Goal: Task Accomplishment & Management: Manage account settings

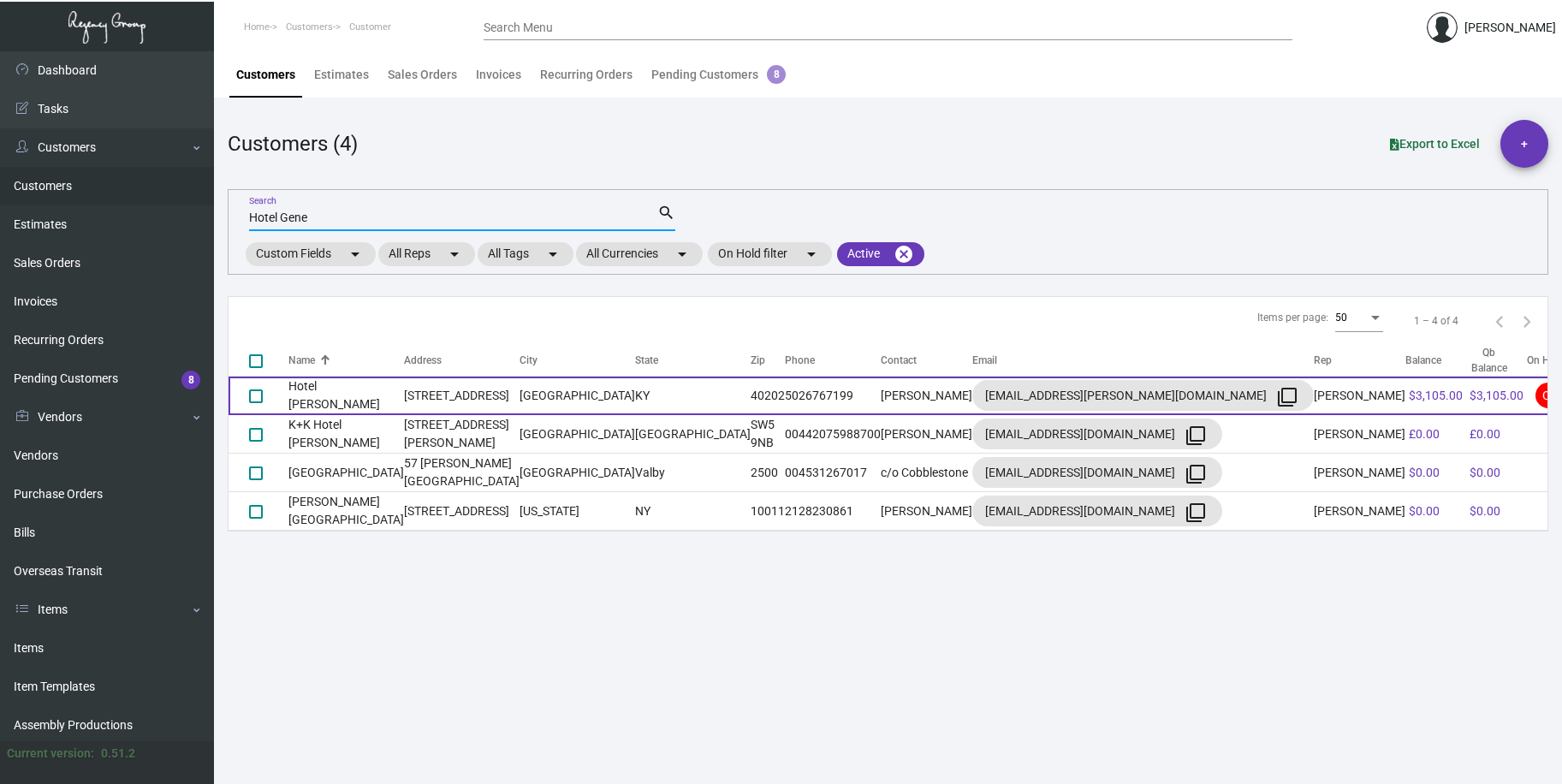
click at [328, 400] on td "Hotel [PERSON_NAME]" at bounding box center [346, 396] width 116 height 39
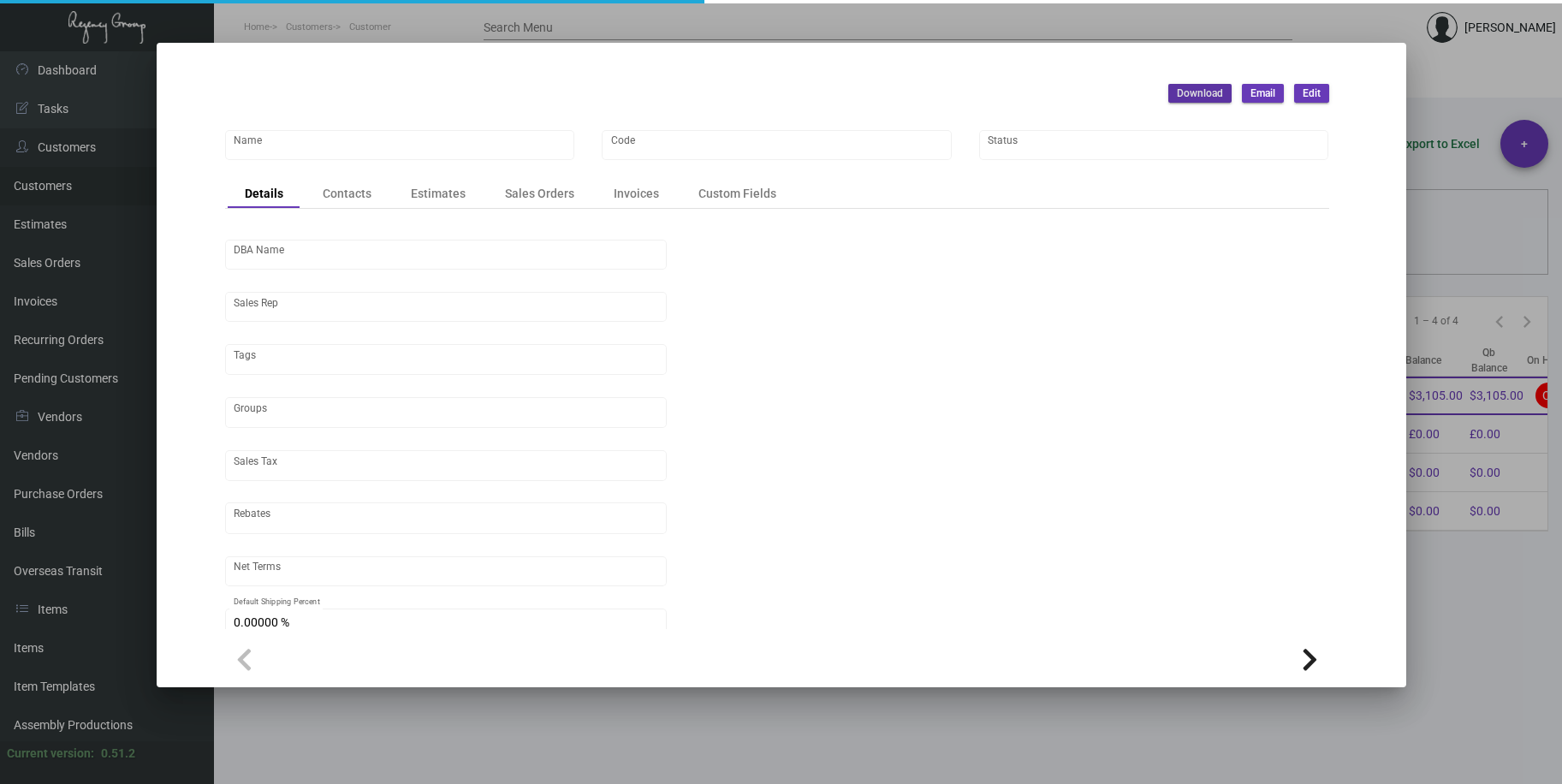
type input "Hotel [PERSON_NAME]"
type input "HG17"
type input "[PERSON_NAME]"
type input "Out of State"
type input "Net 30"
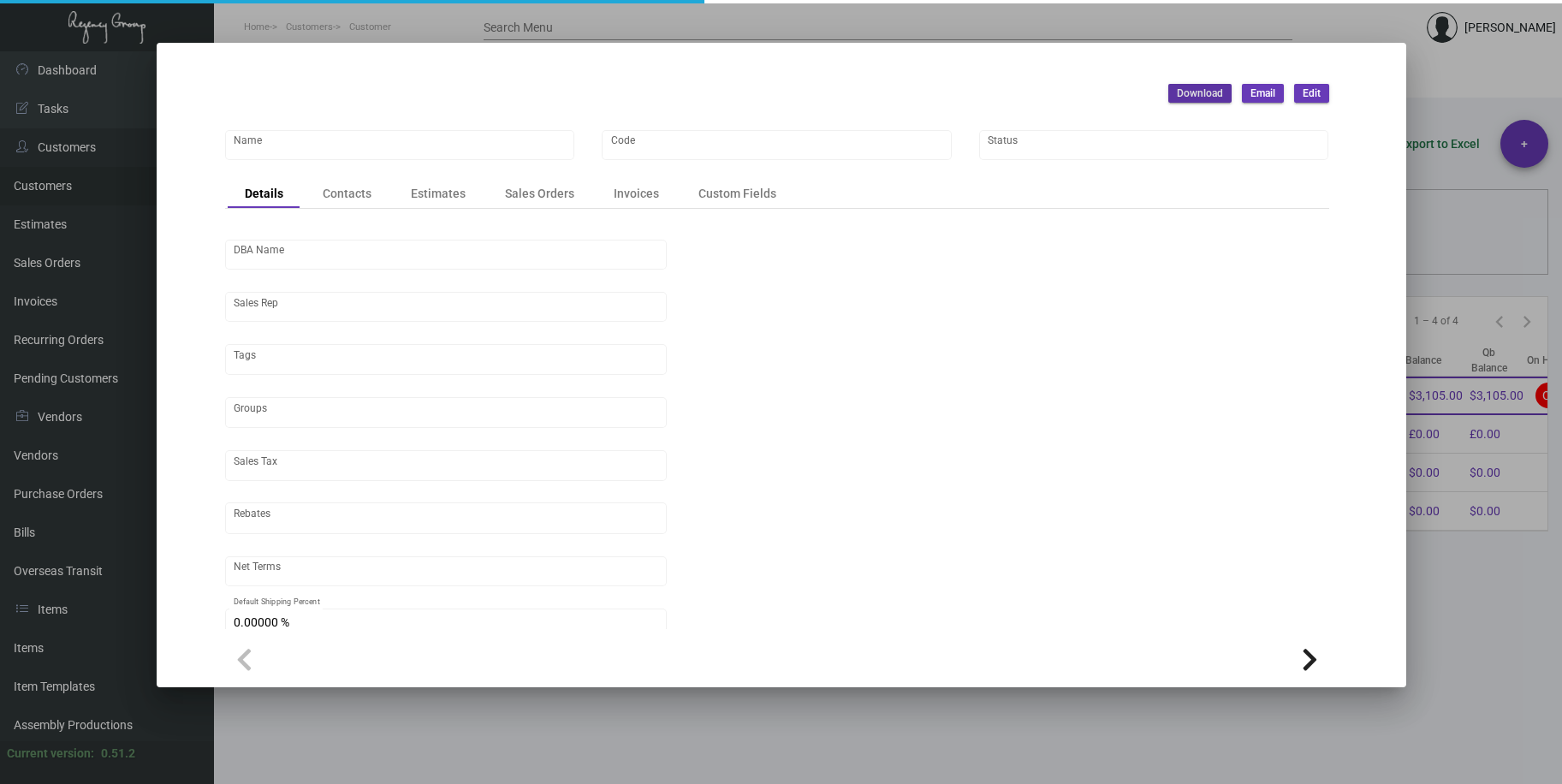
type input "United States Dollar $"
type input "$ 0.00"
checkbox input "true"
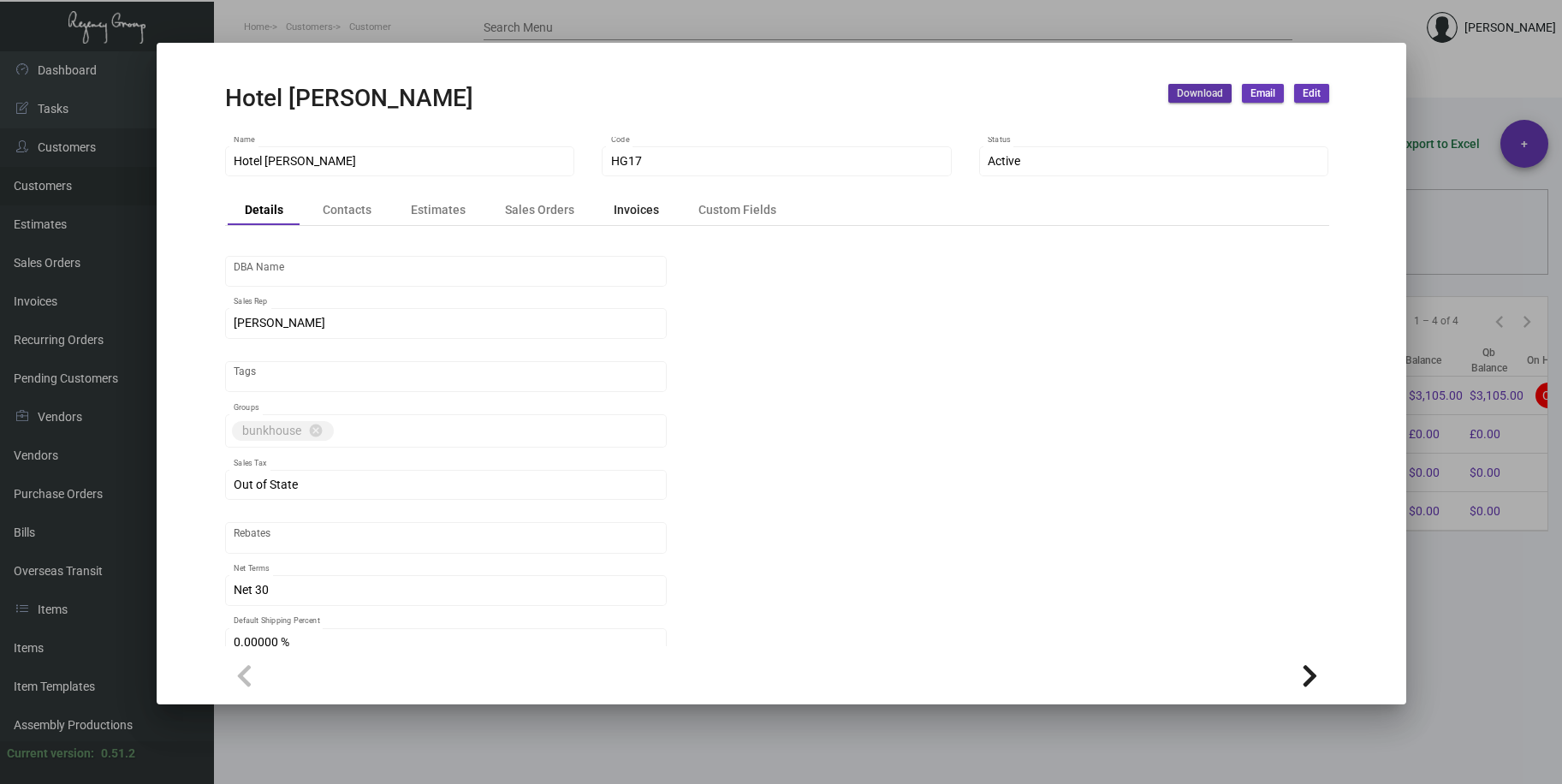
click at [632, 215] on div "Invoices" at bounding box center [636, 210] width 45 height 18
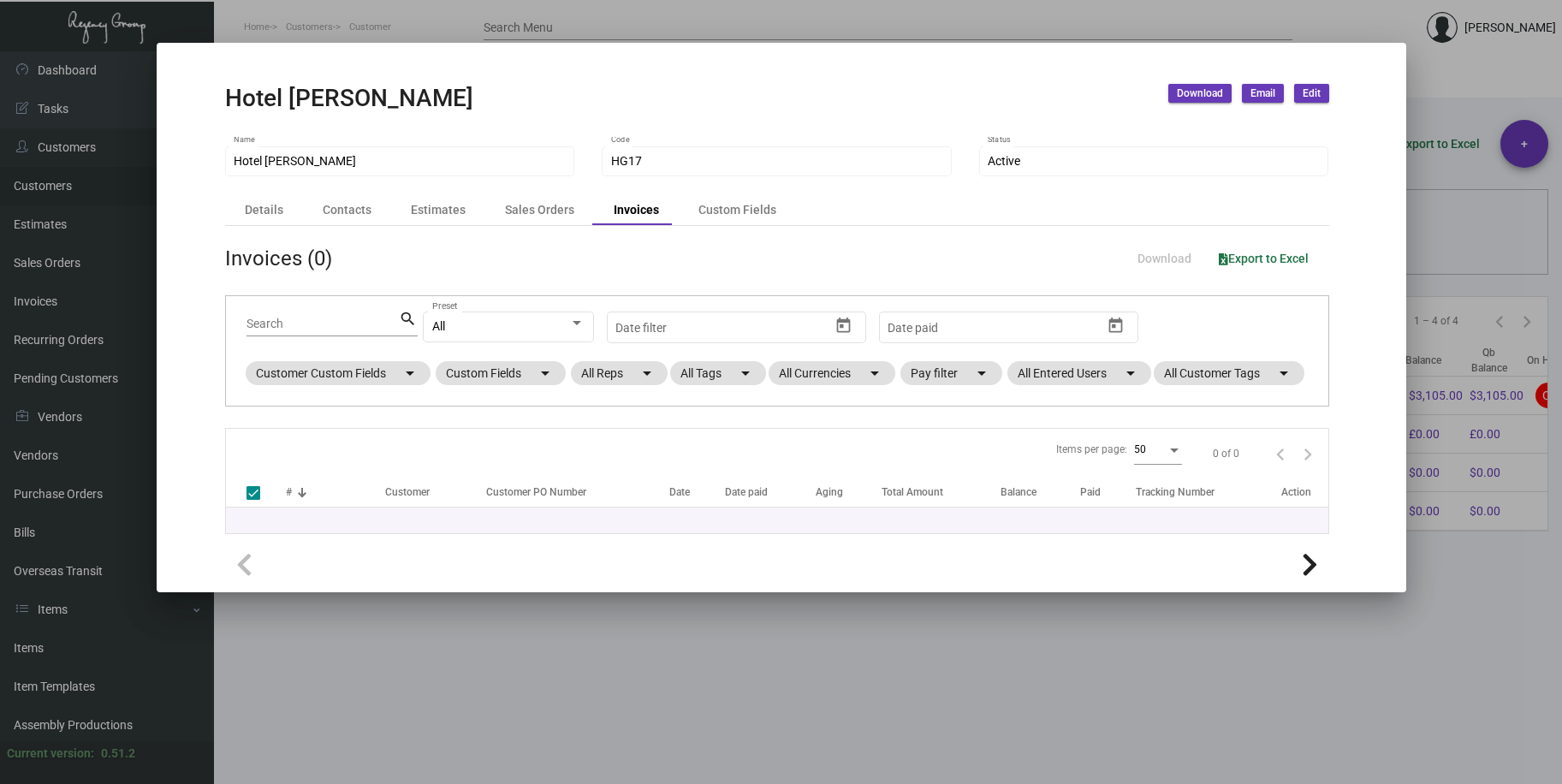
checkbox input "false"
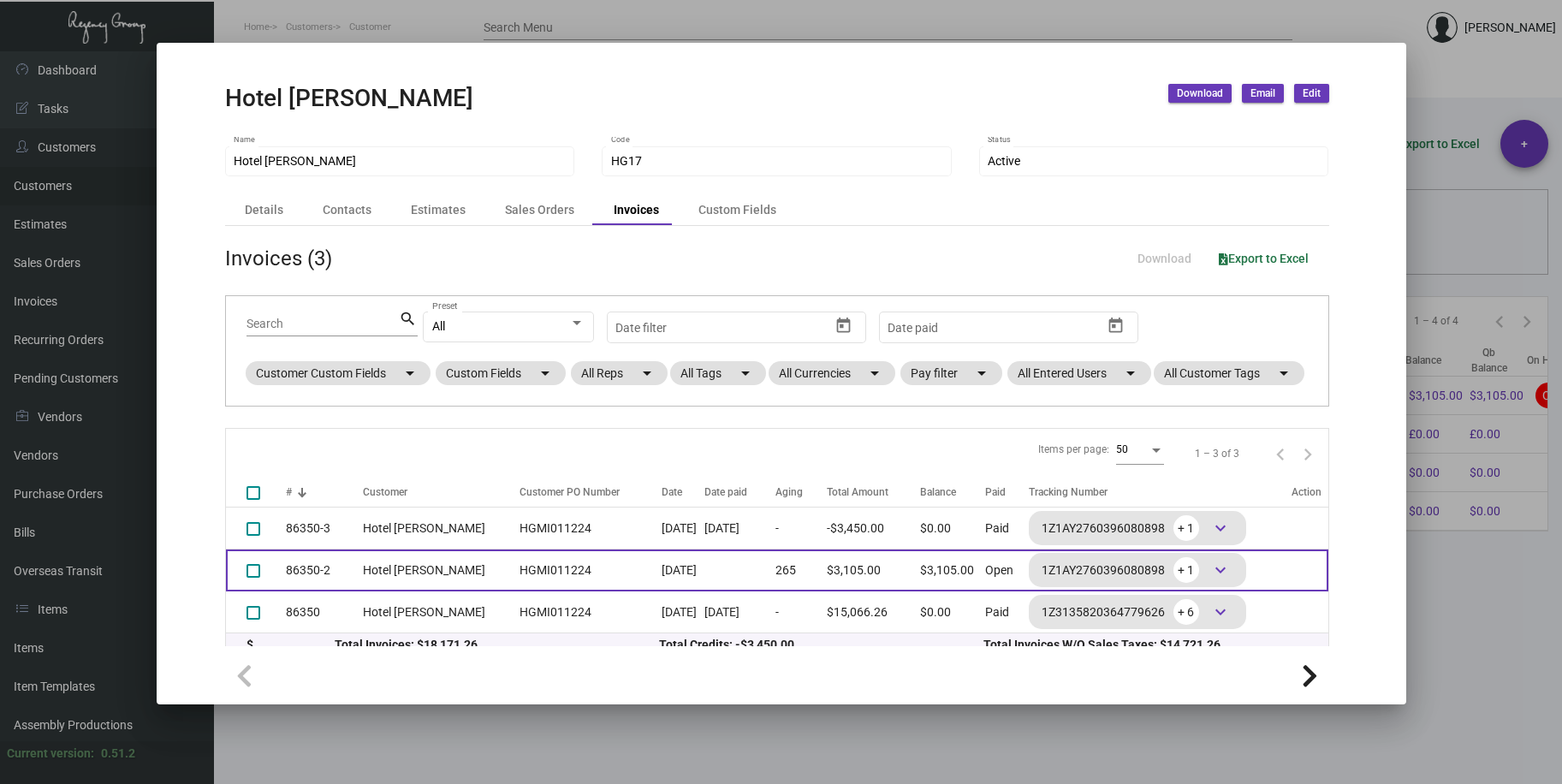
click at [420, 590] on td "Hotel [PERSON_NAME]" at bounding box center [437, 570] width 148 height 42
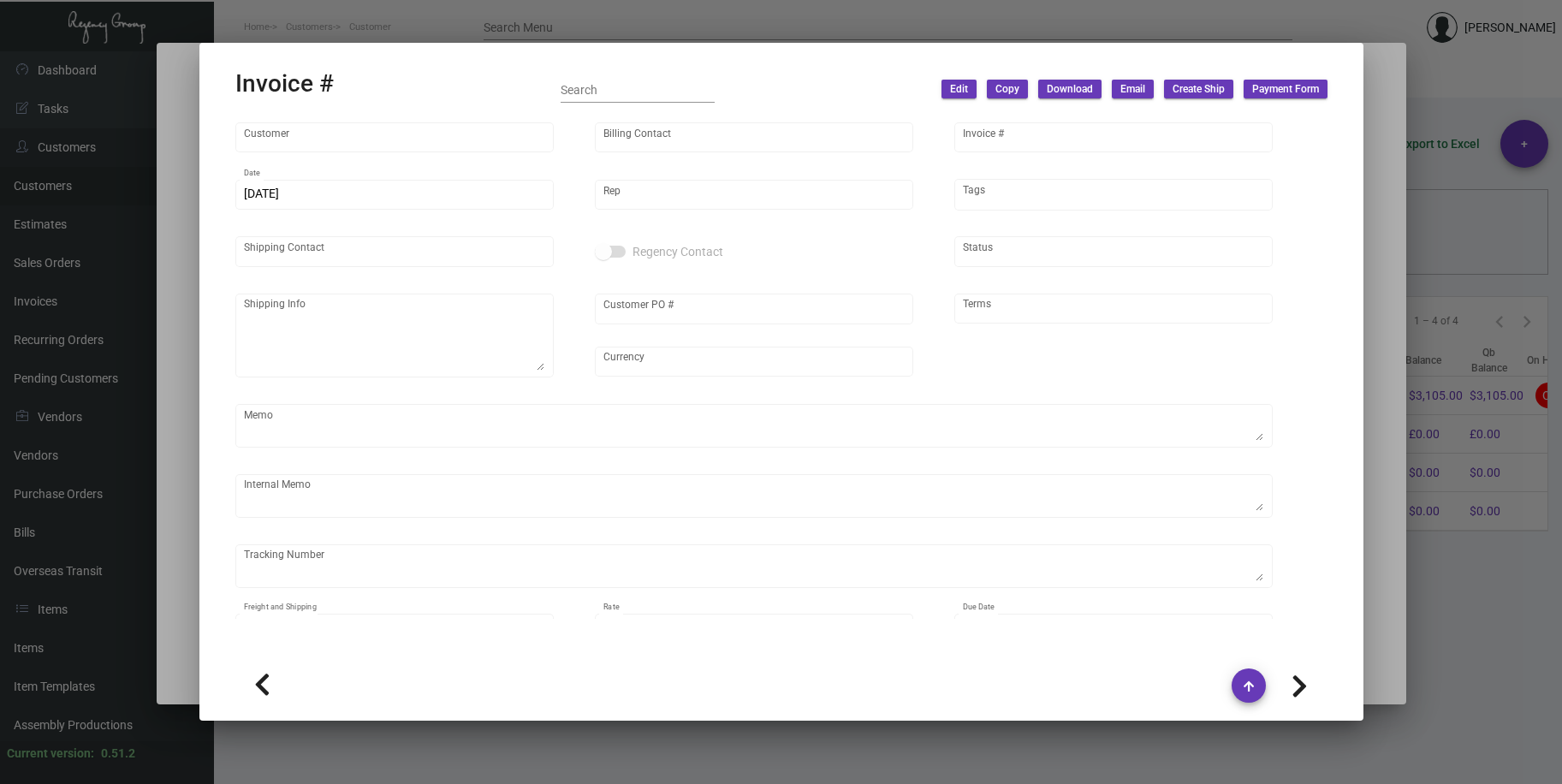
type input "Hotel [PERSON_NAME]"
type input "[PERSON_NAME]"
type input "86350-2"
type input "[DATE]"
type input "[PERSON_NAME]"
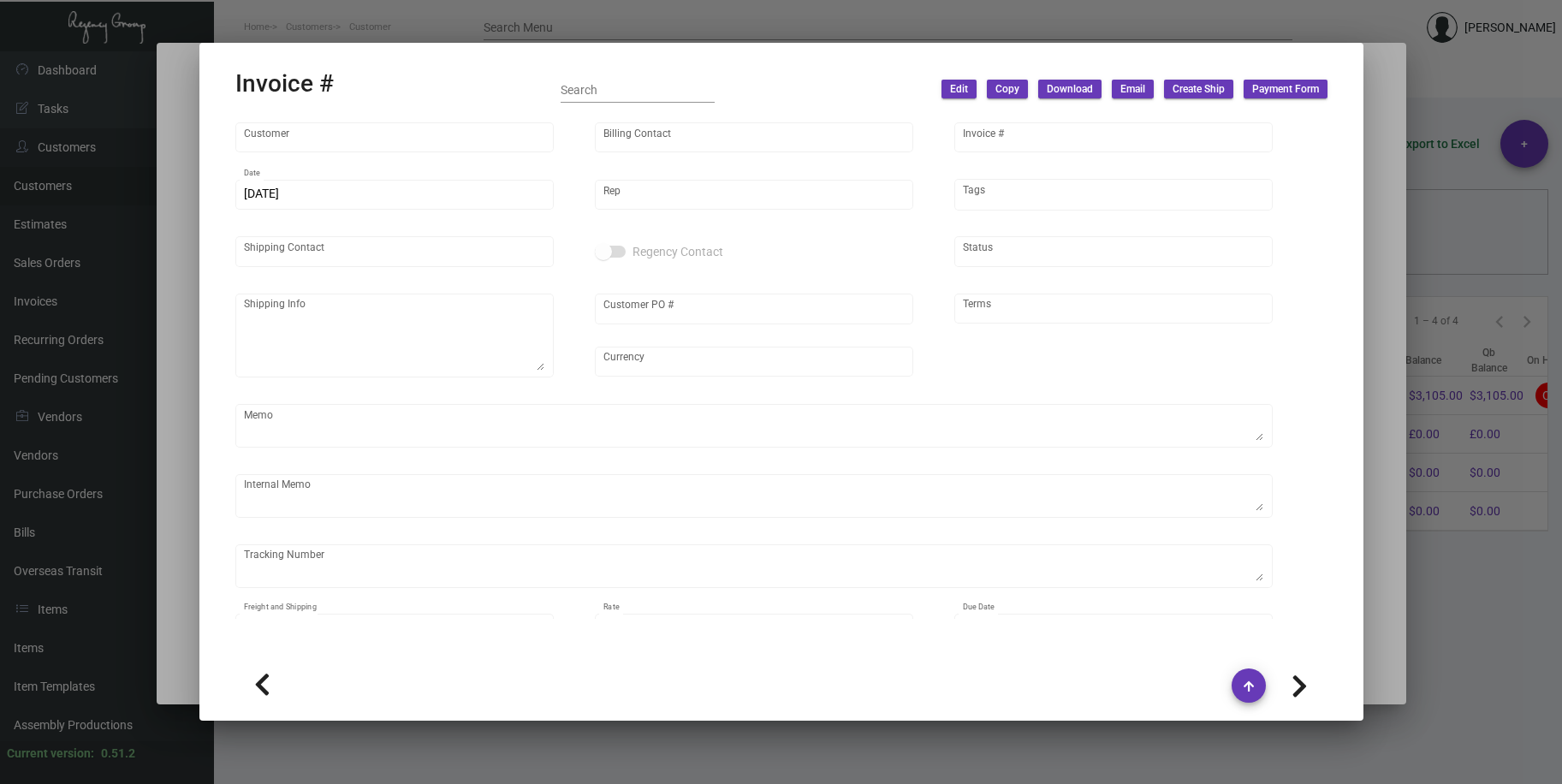
type input "[PERSON_NAME]"
type textarea "Hotel [PERSON_NAME] [STREET_ADDRESS]"
type input "HGMI011224"
type input "United States Dollar $"
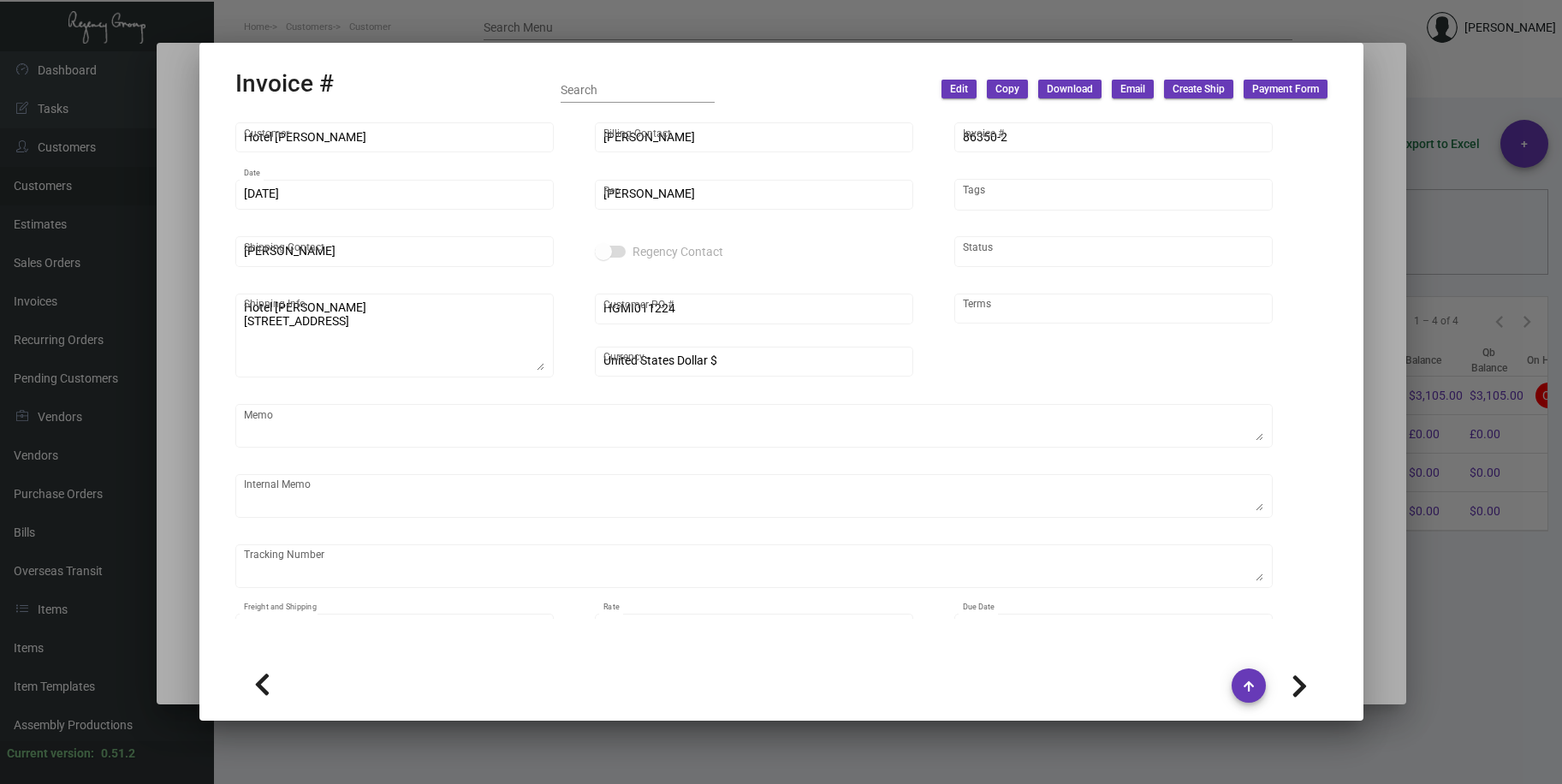
type input "Net 30"
type textarea "[DATE] Shipped from Colonial by UPS Ground Cost $43.01 Notepad [DATE] Down-paym…"
type input "$ 0.00"
type input "[DATE]"
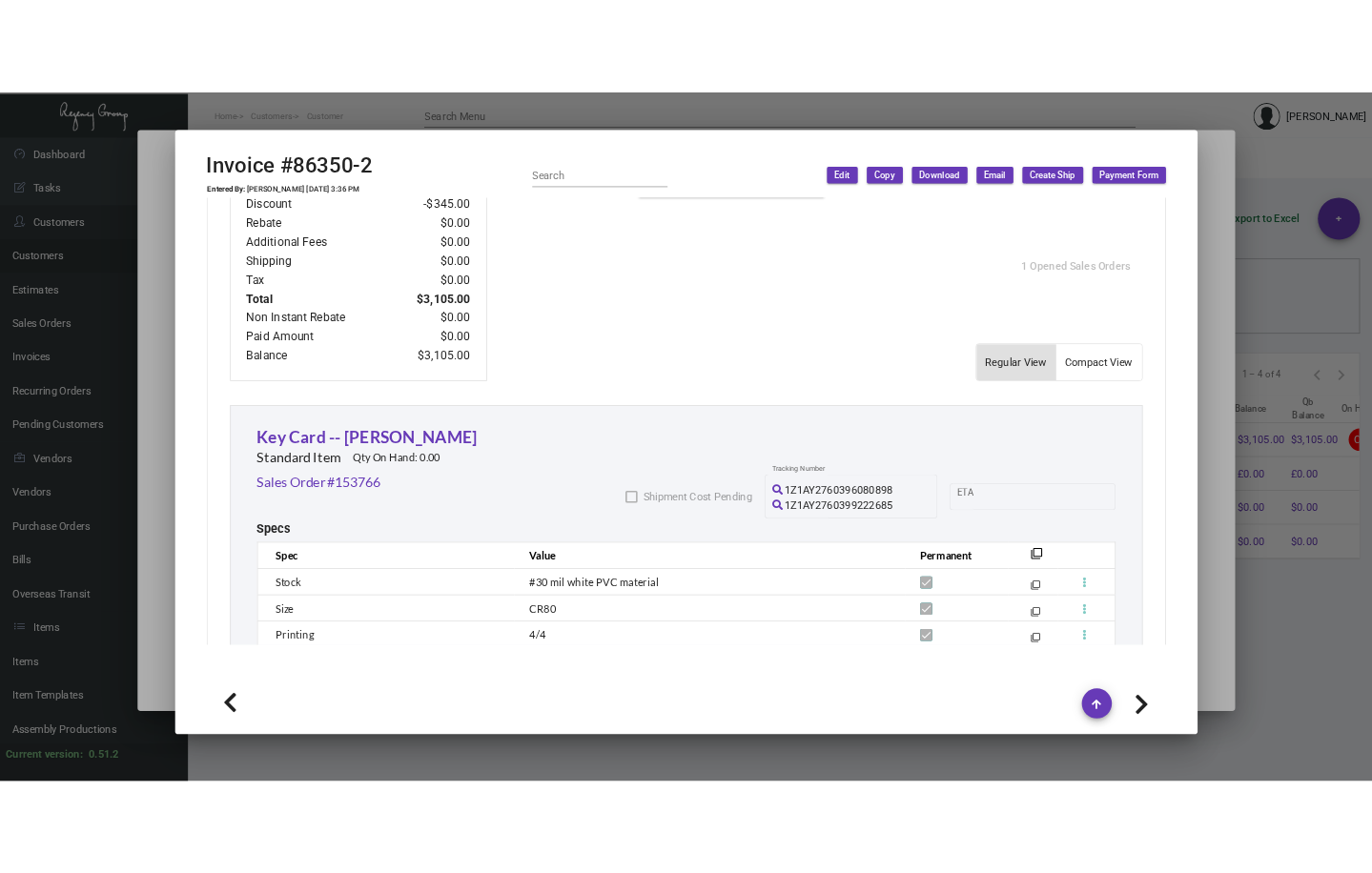
scroll to position [659, 0]
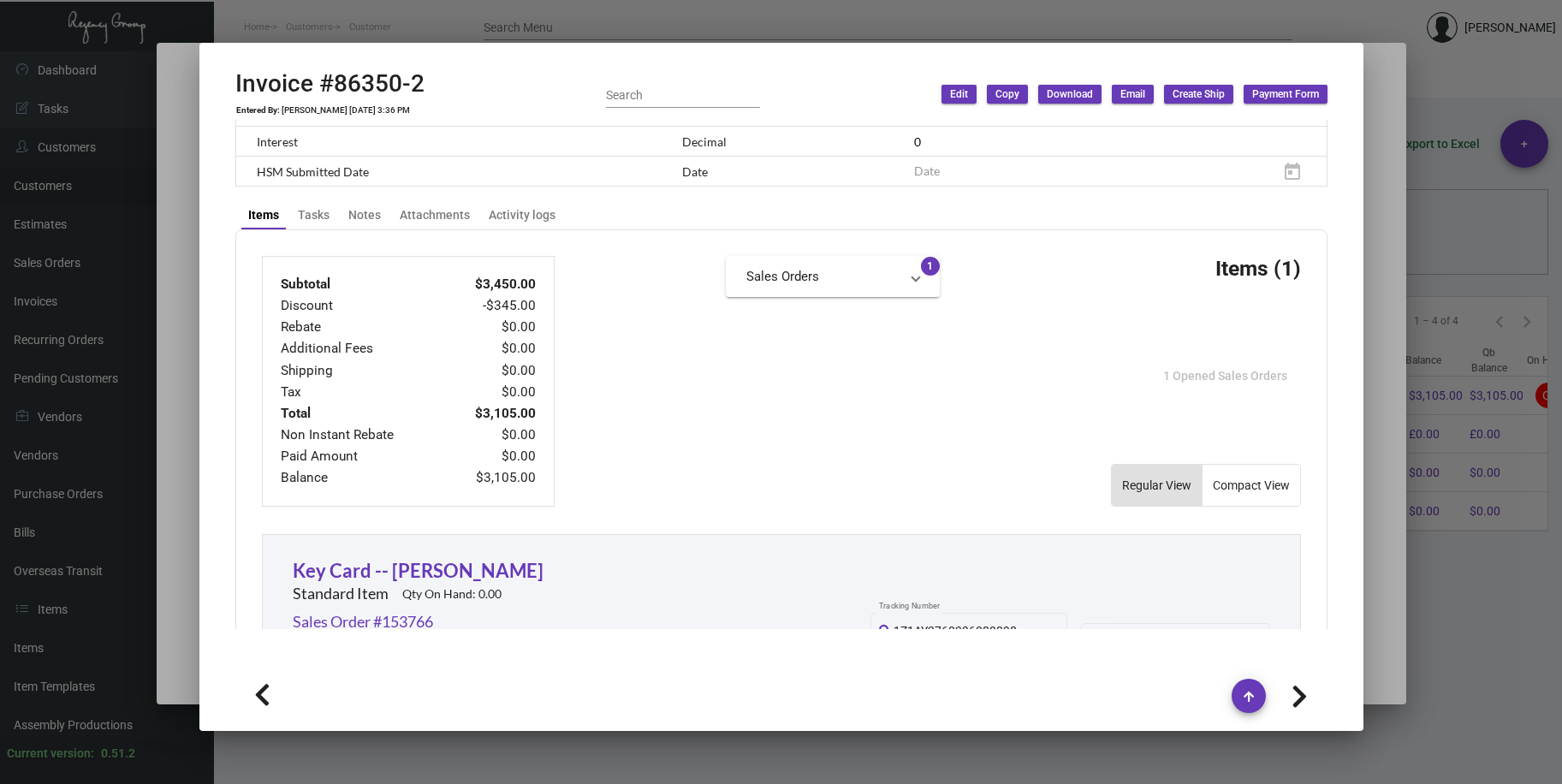
click at [418, 30] on div at bounding box center [781, 392] width 1562 height 784
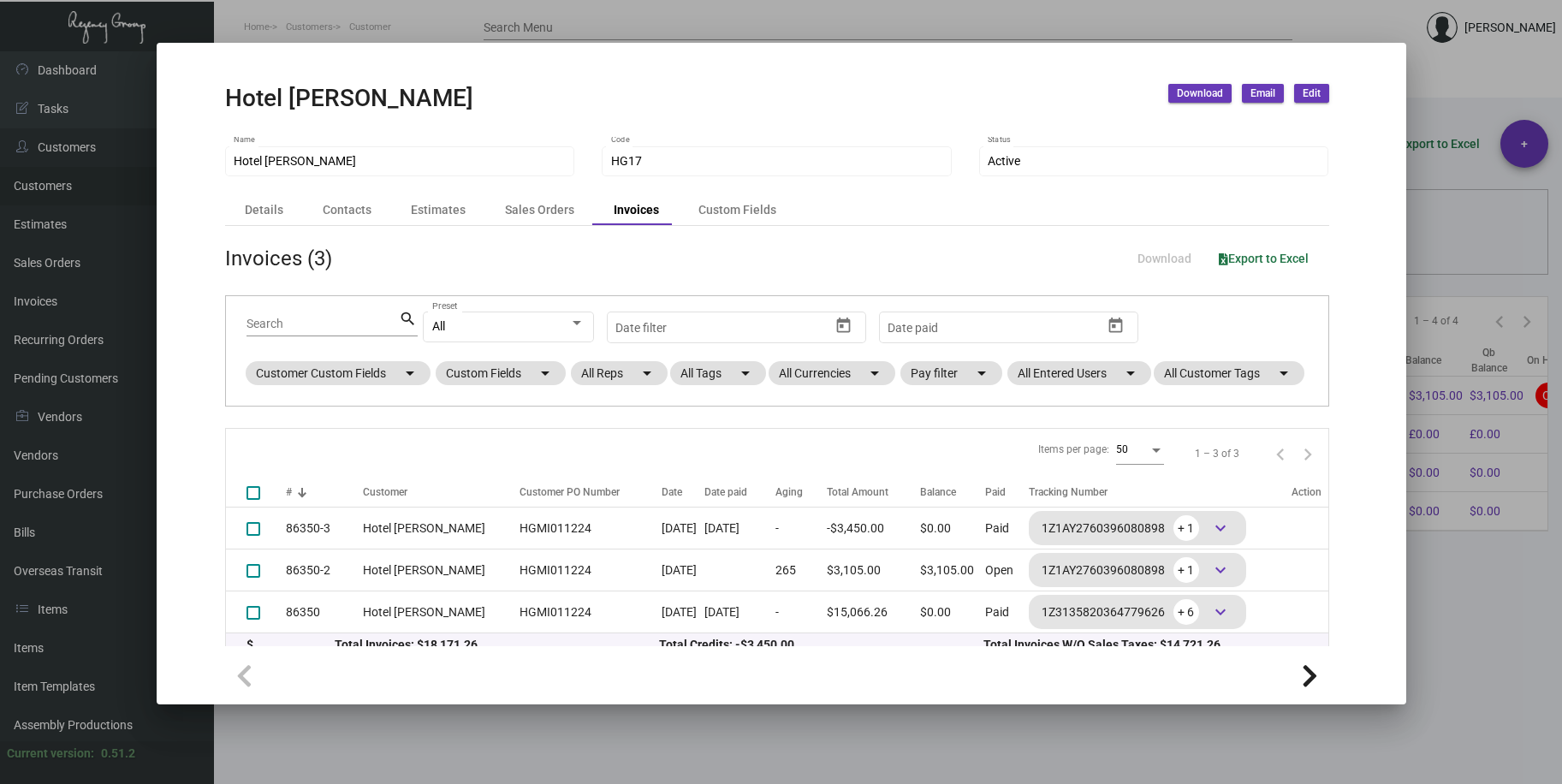
click at [1204, 93] on span "Download" at bounding box center [1200, 94] width 46 height 14
click at [1226, 131] on button "Invoices and Statements" at bounding box center [1247, 130] width 158 height 41
